Goal: Feedback & Contribution: Submit feedback/report problem

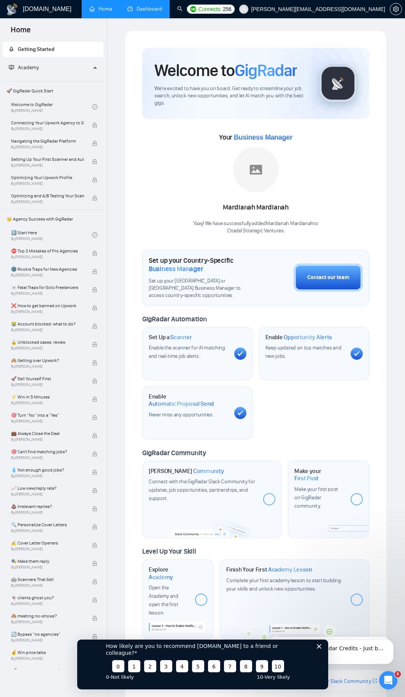
click at [150, 6] on link "Dashboard" at bounding box center [144, 9] width 35 height 6
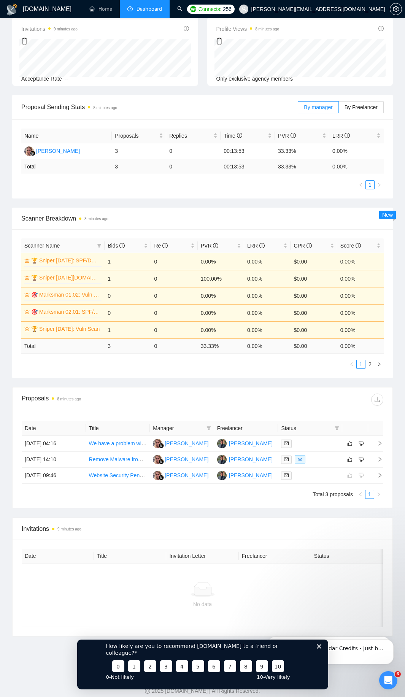
scroll to position [137, 0]
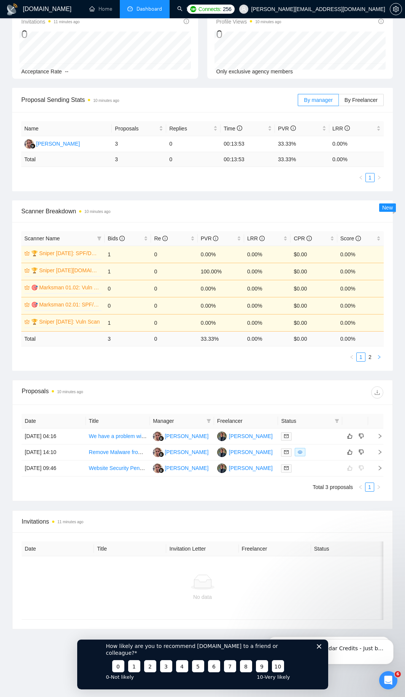
click at [376, 354] on button "button" at bounding box center [379, 357] width 9 height 9
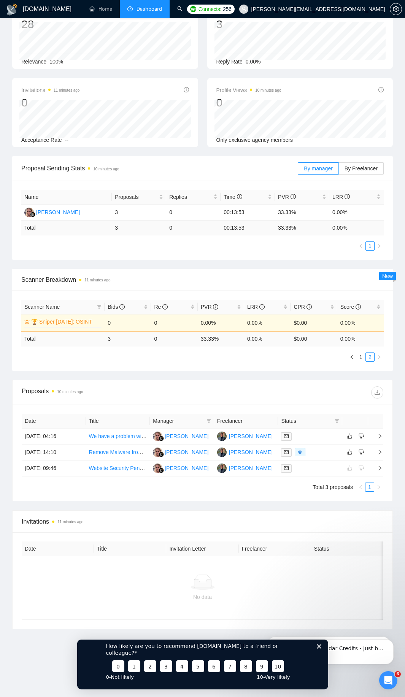
scroll to position [68, 0]
click at [351, 356] on icon "left" at bounding box center [351, 357] width 5 height 5
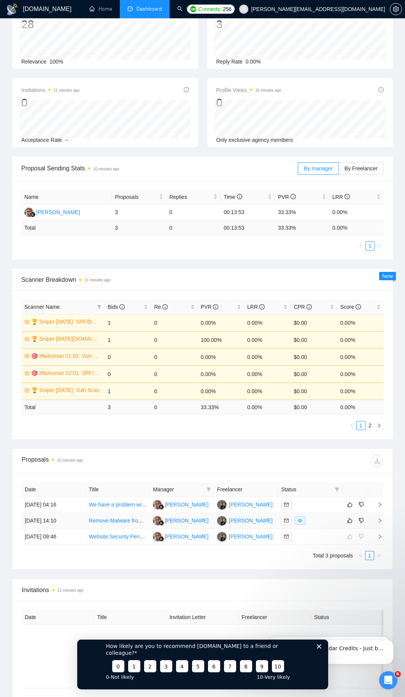
click at [122, 519] on link "Remove Malware from Onedrive" at bounding box center [127, 521] width 77 height 6
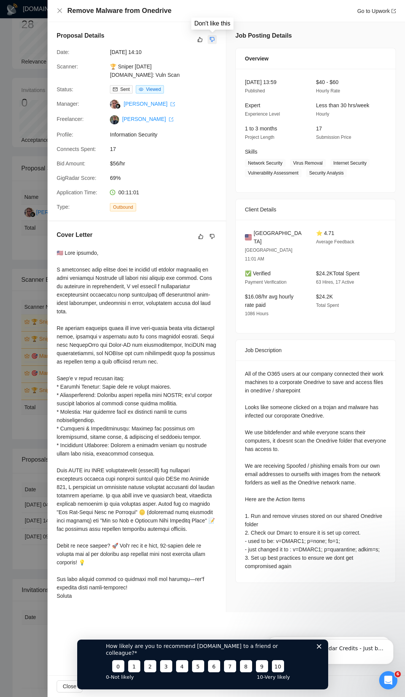
click at [213, 38] on icon "dislike" at bounding box center [212, 40] width 5 height 6
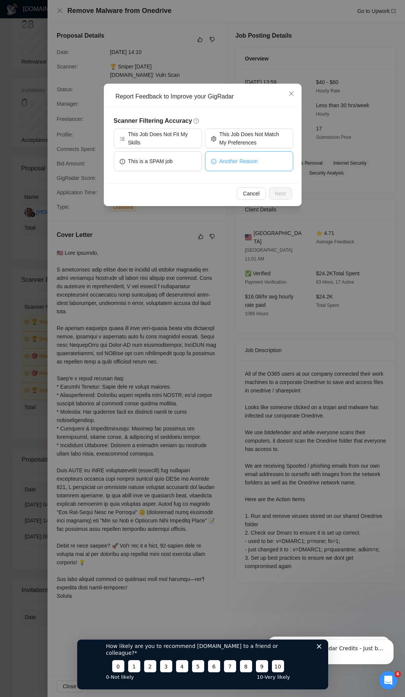
click at [222, 165] on button "Another Reason" at bounding box center [249, 161] width 88 height 20
click at [289, 190] on button "Next" at bounding box center [280, 193] width 23 height 12
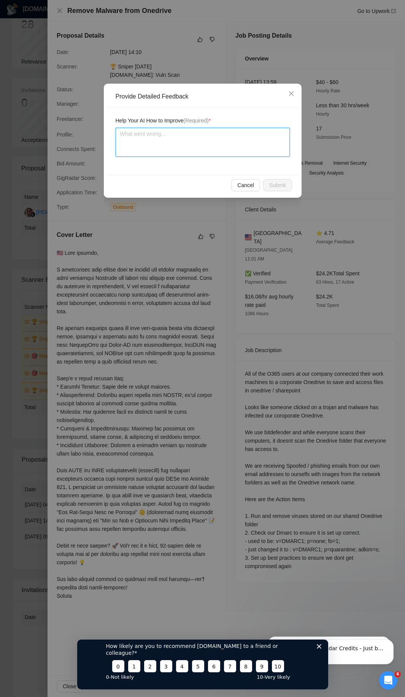
click at [183, 150] on textarea at bounding box center [203, 142] width 174 height 29
type textarea "T"
type textarea "Th"
type textarea "The"
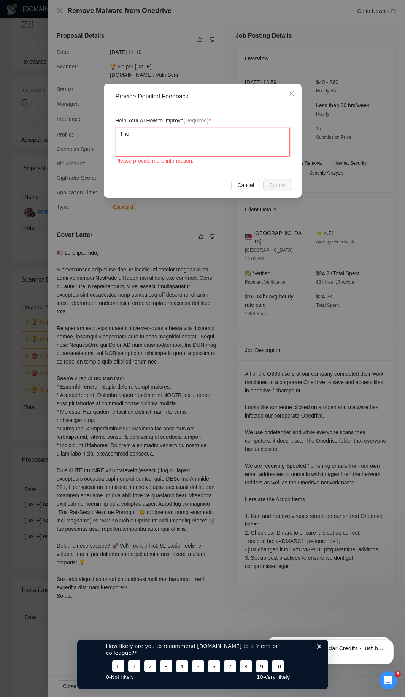
type textarea "The r"
type textarea "The ra"
type textarea "The rate"
type textarea "The rate i"
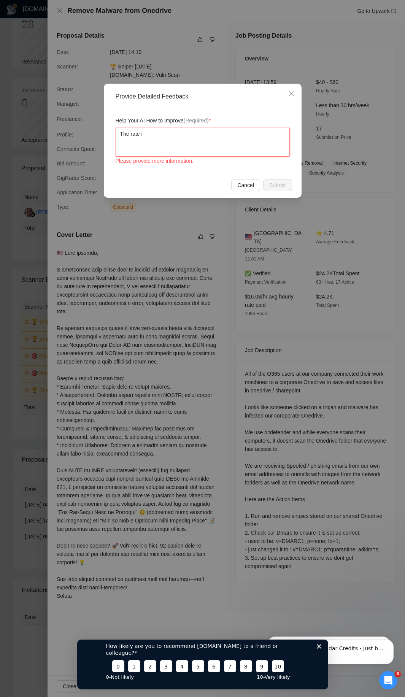
type textarea "The rate is"
type textarea "The rate is l"
type textarea "The rate is lo"
type textarea "The rate is low"
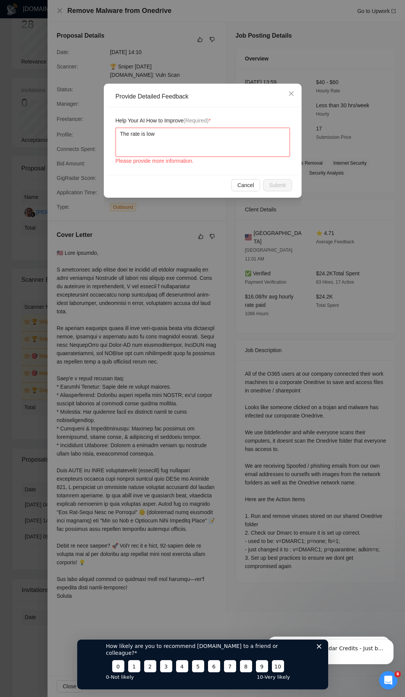
type textarea "The rate is low,"
type textarea "The rate is low, a"
type textarea "The rate is low, an"
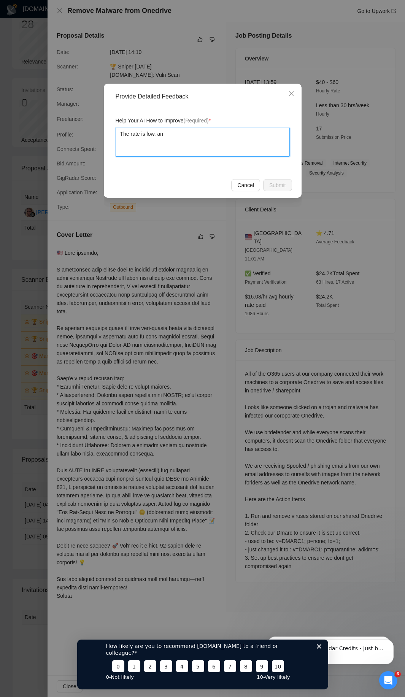
type textarea "The rate is low, an"
type textarea "The rate is low, and"
type textarea "The rate is low, and t"
type textarea "The rate is low, and th"
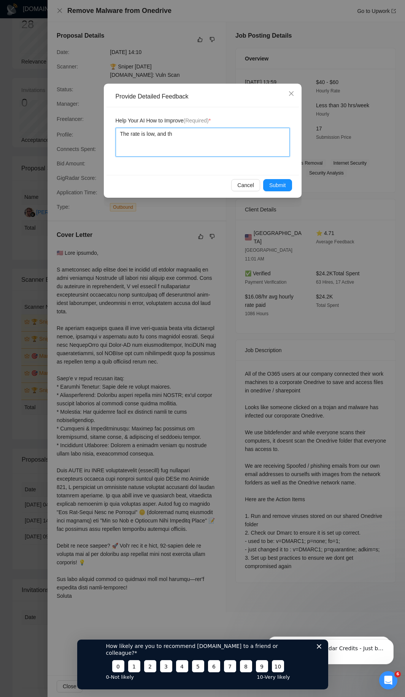
type textarea "The rate is low, and the"
type textarea "The rate is low, and the p"
type textarea "The rate is low, and the pr"
type textarea "The rate is low, and the pro"
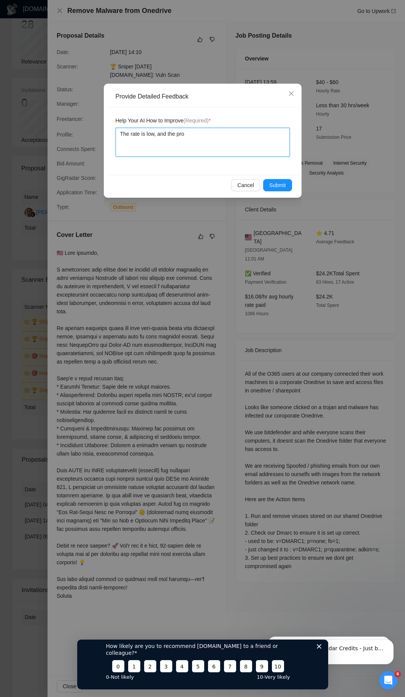
type textarea "The rate is low, and the proj"
type textarea "The rate is low, and the proje"
type textarea "The rate is low, and the projec"
type textarea "The rate is low, and the project"
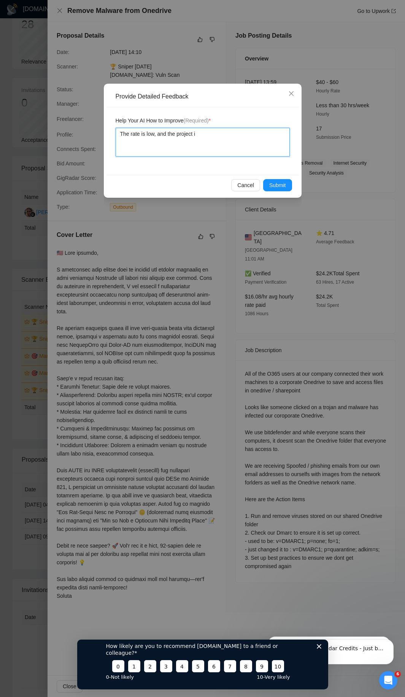
type textarea "The rate is low, and the project is"
type textarea "The rate is low, and the project is op"
type textarea "The rate is low, and the project is ope"
type textarea "The rate is low, and the project is open"
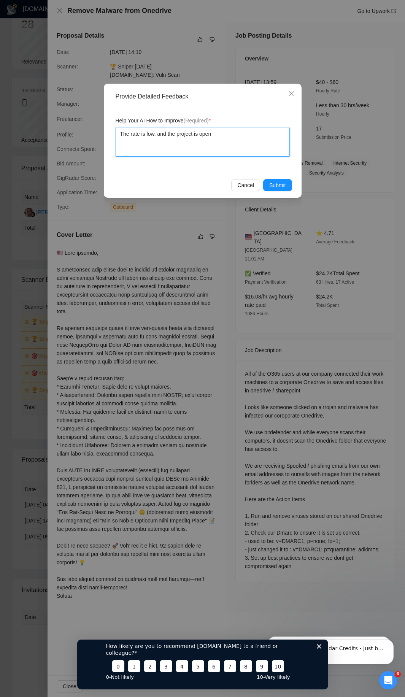
type textarea "The rate is low, and the project is open"
type textarea "The rate is low, and the project is open en"
type textarea "The rate is low, and the project is open end"
type textarea "The rate is low, and the project is open ende"
type textarea "The rate is low, and the project is open ended"
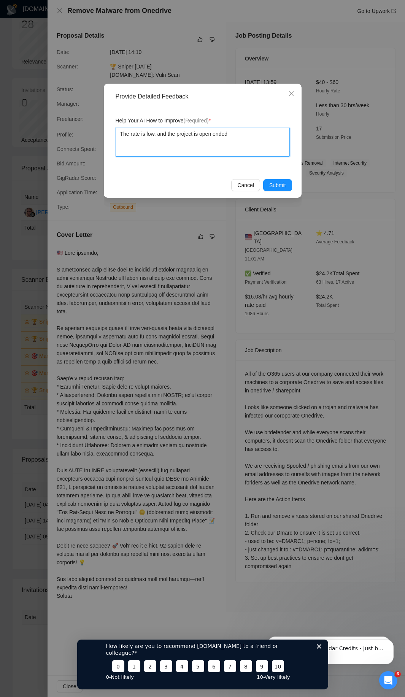
type textarea "The rate is low, and the project is open ended"
type textarea "The rate is low, and the project is open ended e"
type textarea "The rate is low, and the project is open ended en"
type textarea "The rate is low, and the project is open ended enou"
type textarea "The rate is low, and the project is open ended enoug"
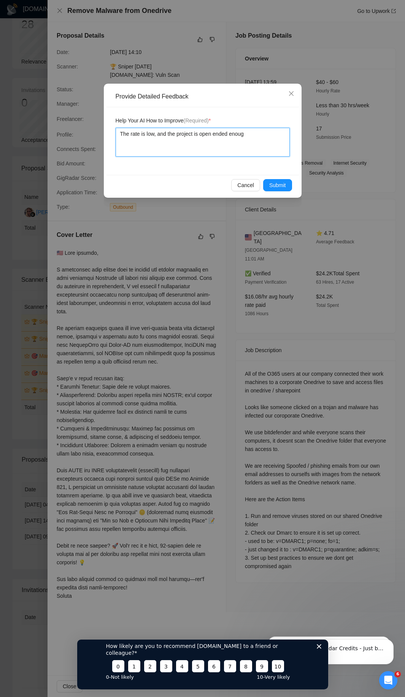
type textarea "The rate is low, and the project is open ended enough"
type textarea "The rate is low, and the project is open ended enough th"
type textarea "The rate is low, and the project is open ended enough that"
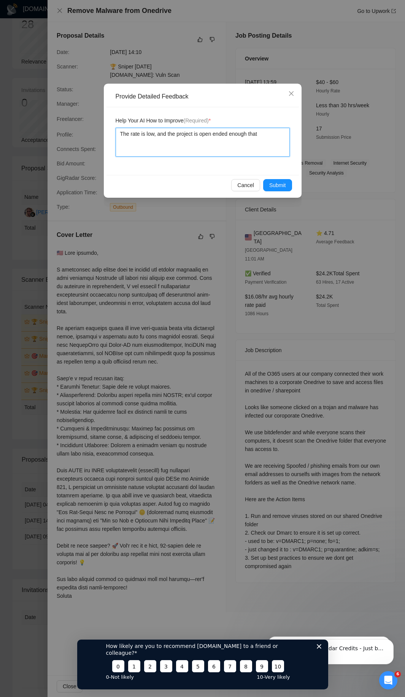
type textarea "The rate is low, and the project is open ended enough that i"
type textarea "The rate is low, and the project is open ended enough that it"
type textarea "The rate is low, and the project is open ended enough that it l"
type textarea "The rate is low, and the project is open ended enough that it li"
type textarea "The rate is low, and the project is open ended enough that it like"
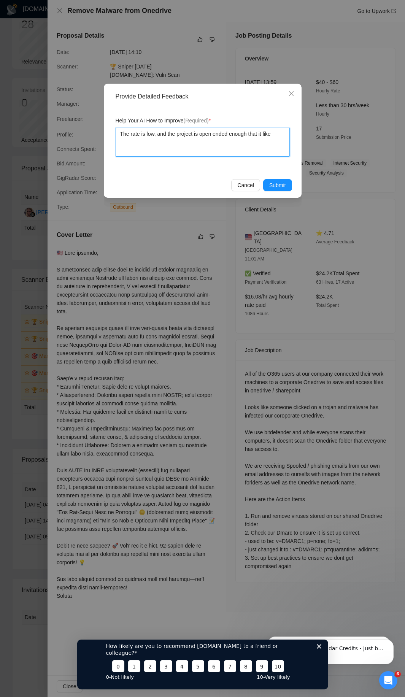
type textarea "The rate is low, and the project is open ended enough that it likel"
type textarea "The rate is low, and the project is open ended enough that it likely"
type textarea "The rate is low, and the project is open ended enough that it likely wi"
type textarea "The rate is low, and the project is open ended enough that it likely wil"
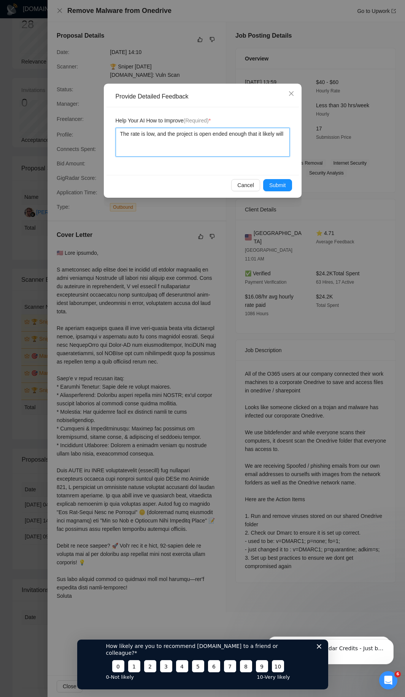
type textarea "The rate is low, and the project is open ended enough that it likely will"
type textarea "The rate is low, and the project is open ended enough that it likely will t"
type textarea "The rate is low, and the project is open ended enough that it likely will tak"
type textarea "The rate is low, and the project is open ended enough that it likely will take"
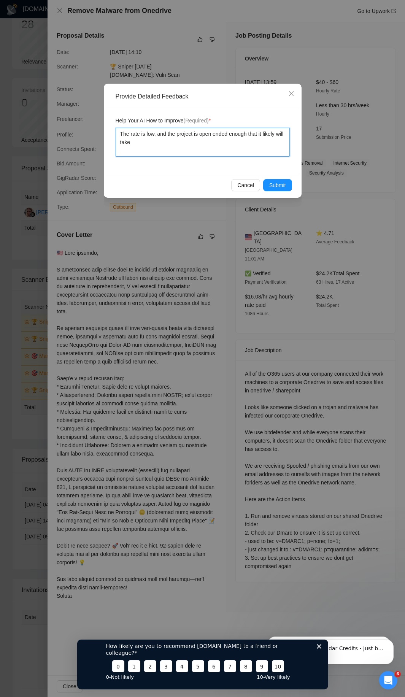
type textarea "The rate is low, and the project is open ended enough that it likely will take s"
type textarea "The rate is low, and the project is open ended enough that it likely will take …"
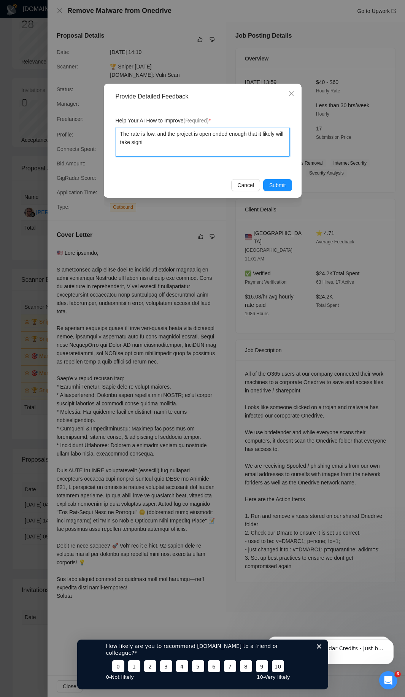
type textarea "The rate is low, and the project is open ended enough that it likely will take …"
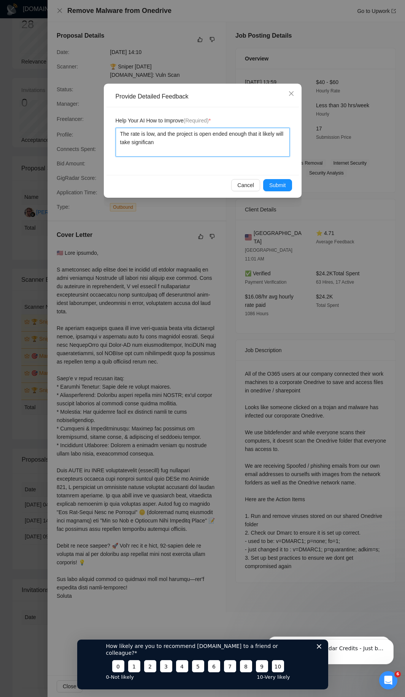
type textarea "The rate is low, and the project is open ended enough that it likely will take …"
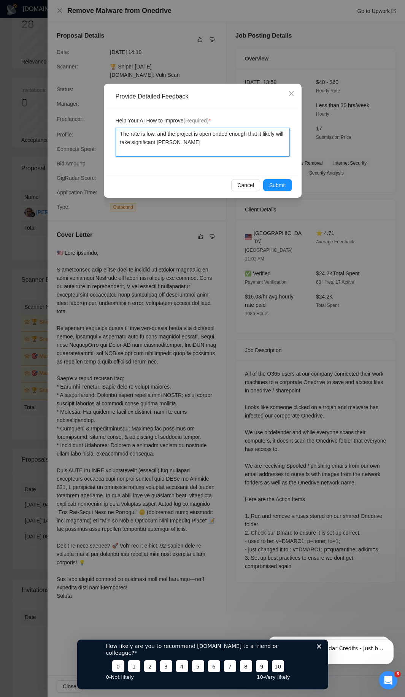
type textarea "The rate is low, and the project is open ended enough that it likely will take …"
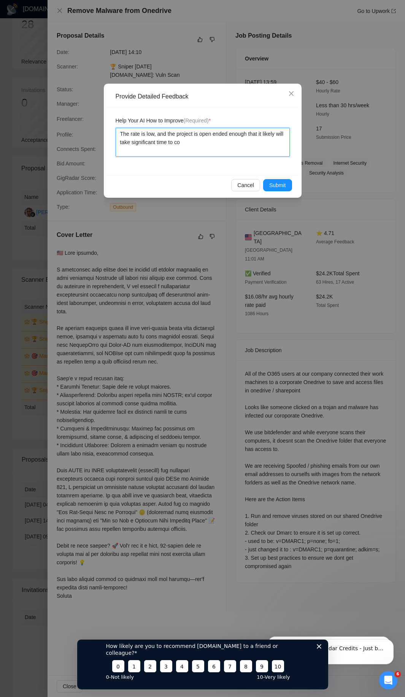
type textarea "The rate is low, and the project is open ended enough that it likely will take …"
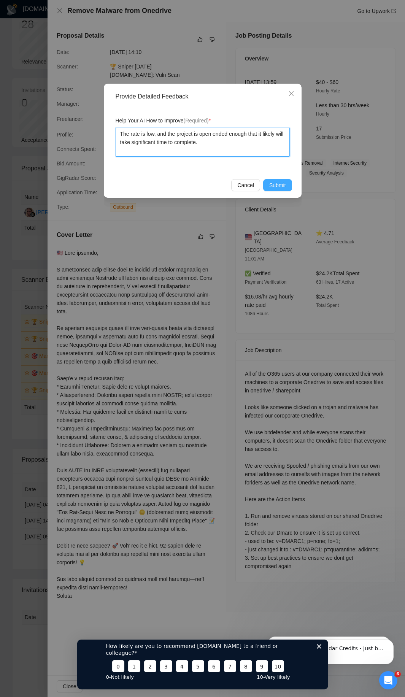
type textarea "The rate is low, and the project is open ended enough that it likely will take …"
click at [286, 189] on button "Submit" at bounding box center [277, 185] width 29 height 12
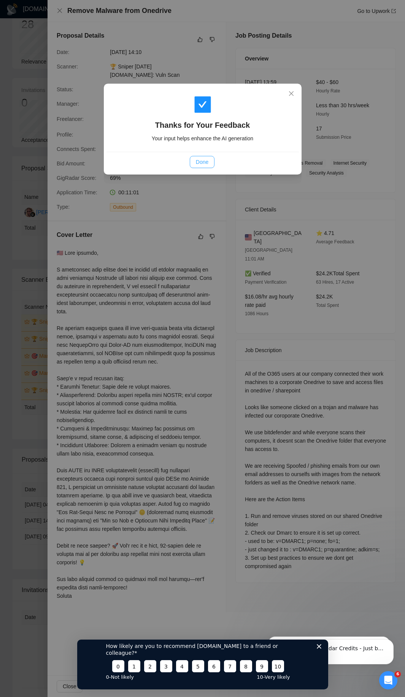
click at [196, 158] on span "Done" at bounding box center [202, 162] width 13 height 8
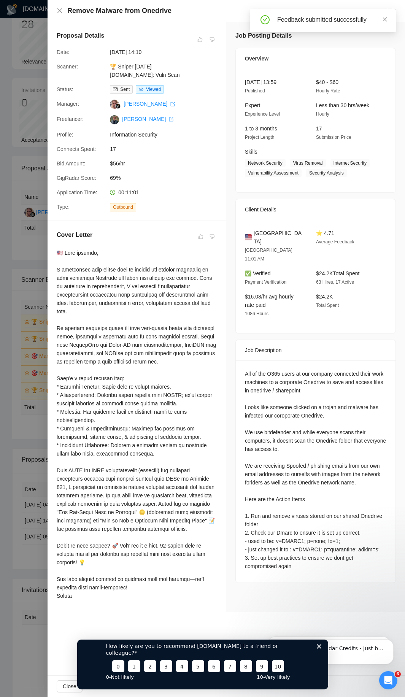
click at [26, 279] on div at bounding box center [202, 348] width 405 height 697
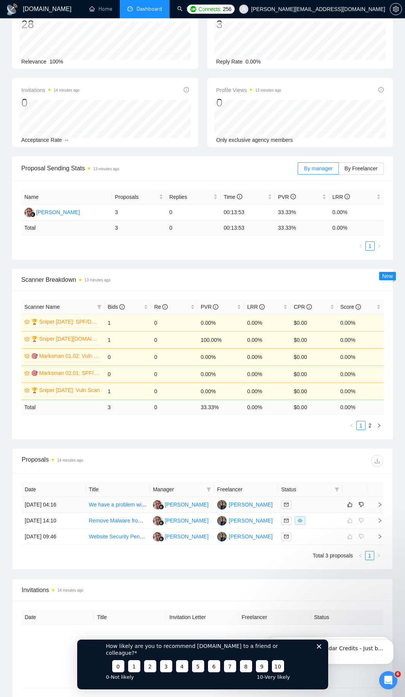
click at [378, 507] on icon "right" at bounding box center [379, 504] width 5 height 5
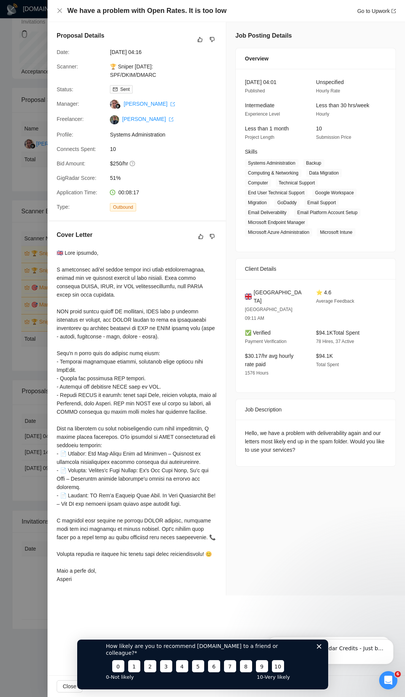
scroll to position [0, 0]
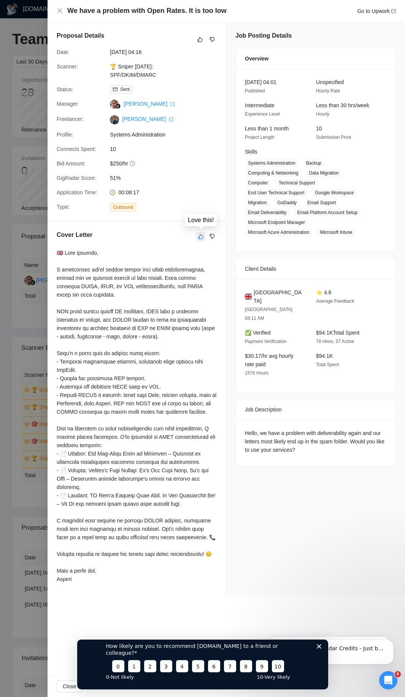
click at [200, 237] on icon "like" at bounding box center [201, 236] width 5 height 5
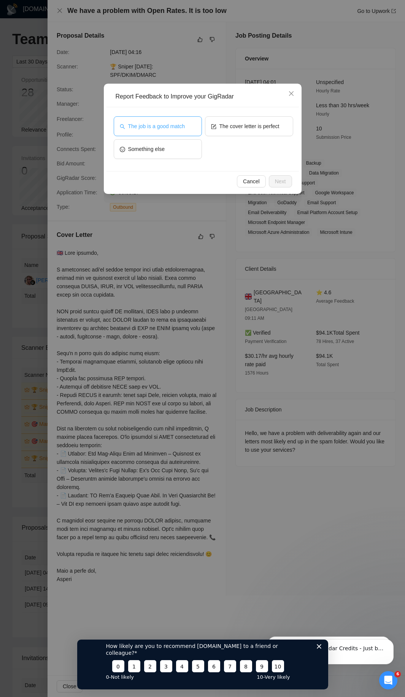
click at [179, 132] on button "The job is a good match" at bounding box center [158, 126] width 88 height 20
click at [276, 183] on span "Next" at bounding box center [280, 181] width 11 height 8
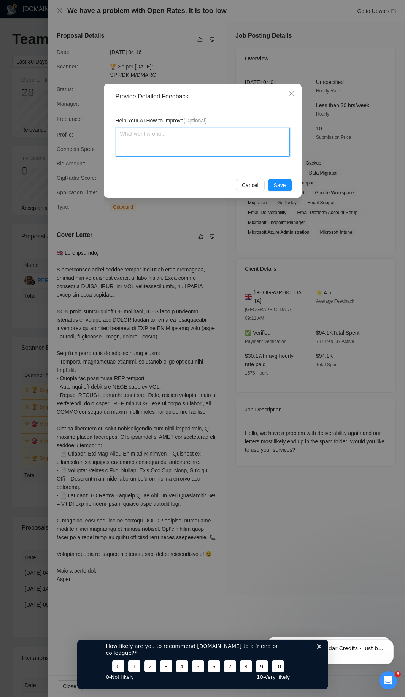
click at [179, 149] on textarea at bounding box center [203, 142] width 174 height 29
type textarea "M"
type textarea "MY"
type textarea "MY H"
type textarea "MY HO"
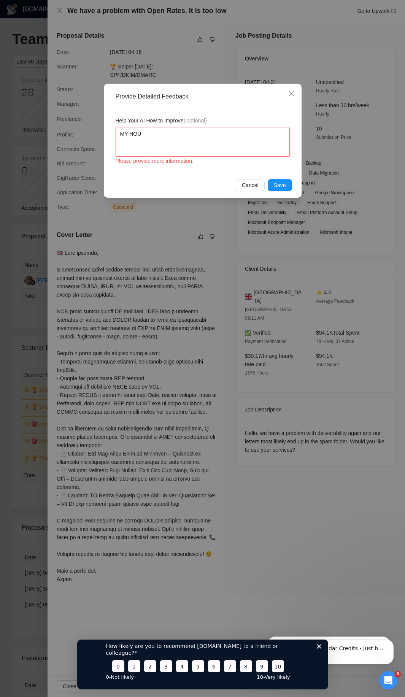
type textarea "MY HOUR"
click at [201, 137] on textarea "MY HOURLY RATE IS siGNificaN" at bounding box center [203, 142] width 174 height 29
drag, startPoint x: 222, startPoint y: 135, endPoint x: 61, endPoint y: 110, distance: 163.3
click at [61, 110] on div "Provide Detailed Feedback Help Your AI How to Improve (Optional) MY HOURLY RATE…" at bounding box center [202, 348] width 405 height 697
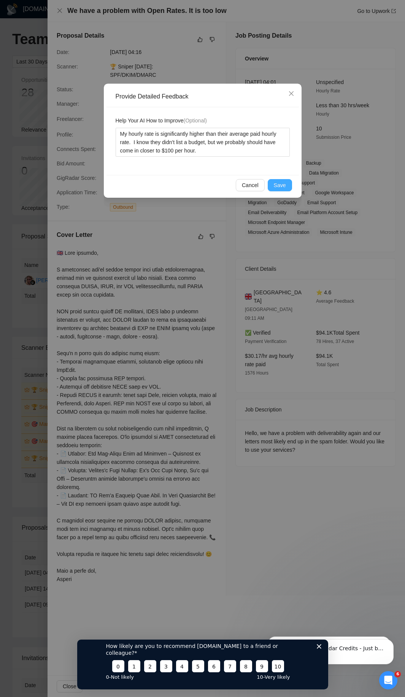
click at [274, 184] on span "Save" at bounding box center [280, 185] width 12 height 8
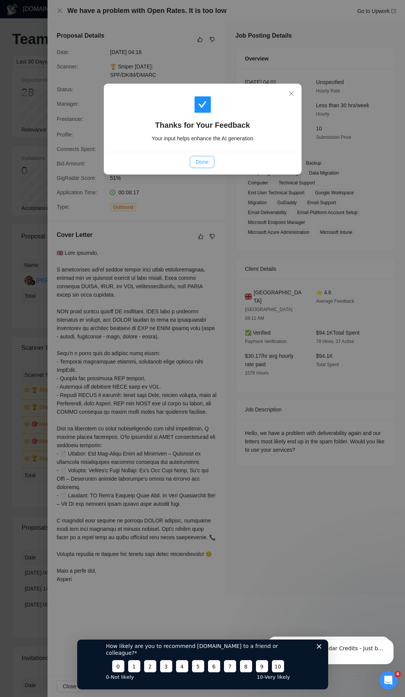
click at [205, 162] on span "Done" at bounding box center [202, 162] width 13 height 8
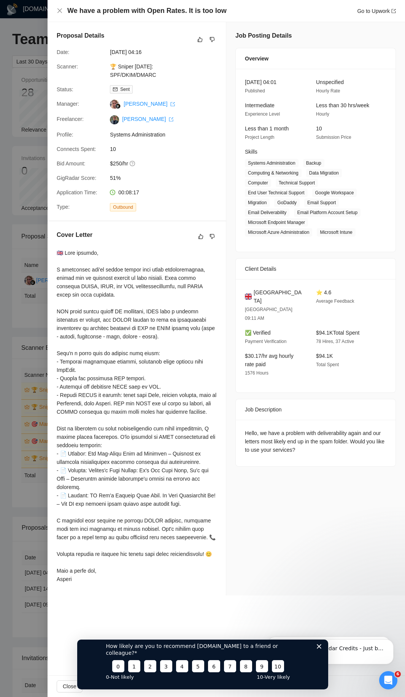
click at [3, 294] on div at bounding box center [202, 348] width 405 height 697
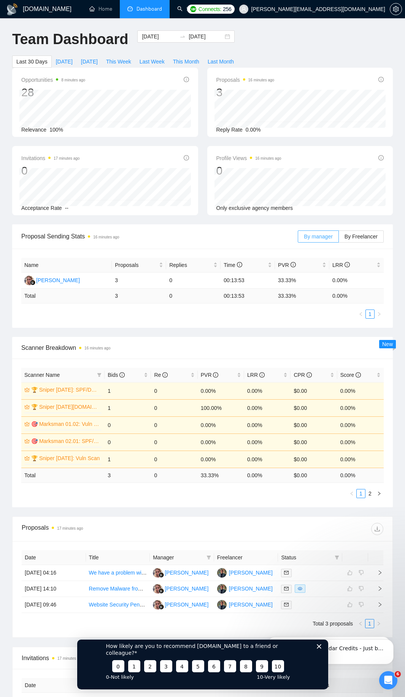
drag, startPoint x: 356, startPoint y: 233, endPoint x: 331, endPoint y: 233, distance: 24.3
click at [356, 233] on label "By Freelancer" at bounding box center [361, 236] width 45 height 12
click at [339, 238] on input "By Freelancer" at bounding box center [339, 238] width 0 height 0
click at [319, 232] on label "By manager" at bounding box center [318, 236] width 41 height 12
click at [298, 238] on input "By manager" at bounding box center [298, 238] width 0 height 0
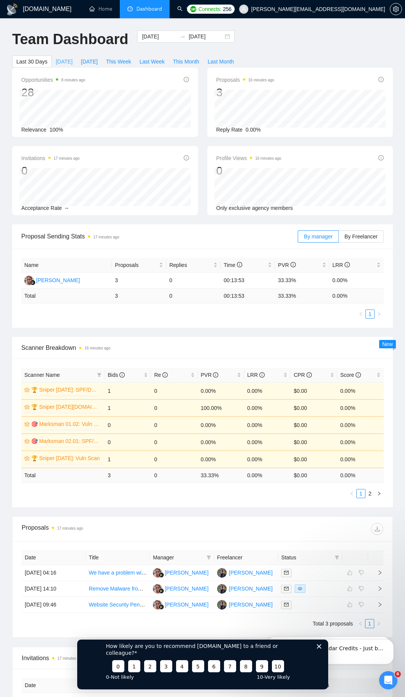
click at [57, 59] on span "[DATE]" at bounding box center [64, 61] width 17 height 8
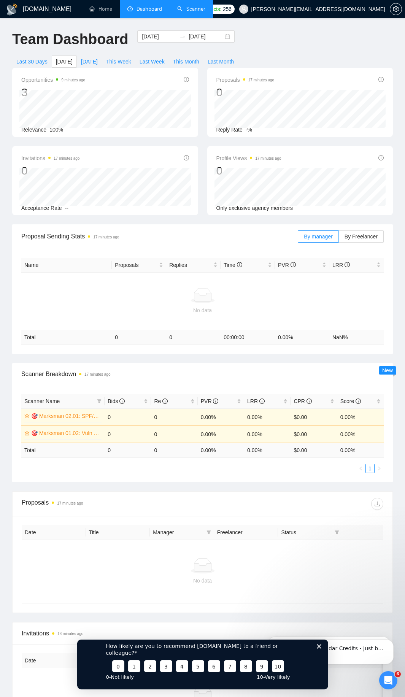
click at [199, 6] on link "Scanner" at bounding box center [191, 9] width 28 height 6
